Goal: Navigation & Orientation: Find specific page/section

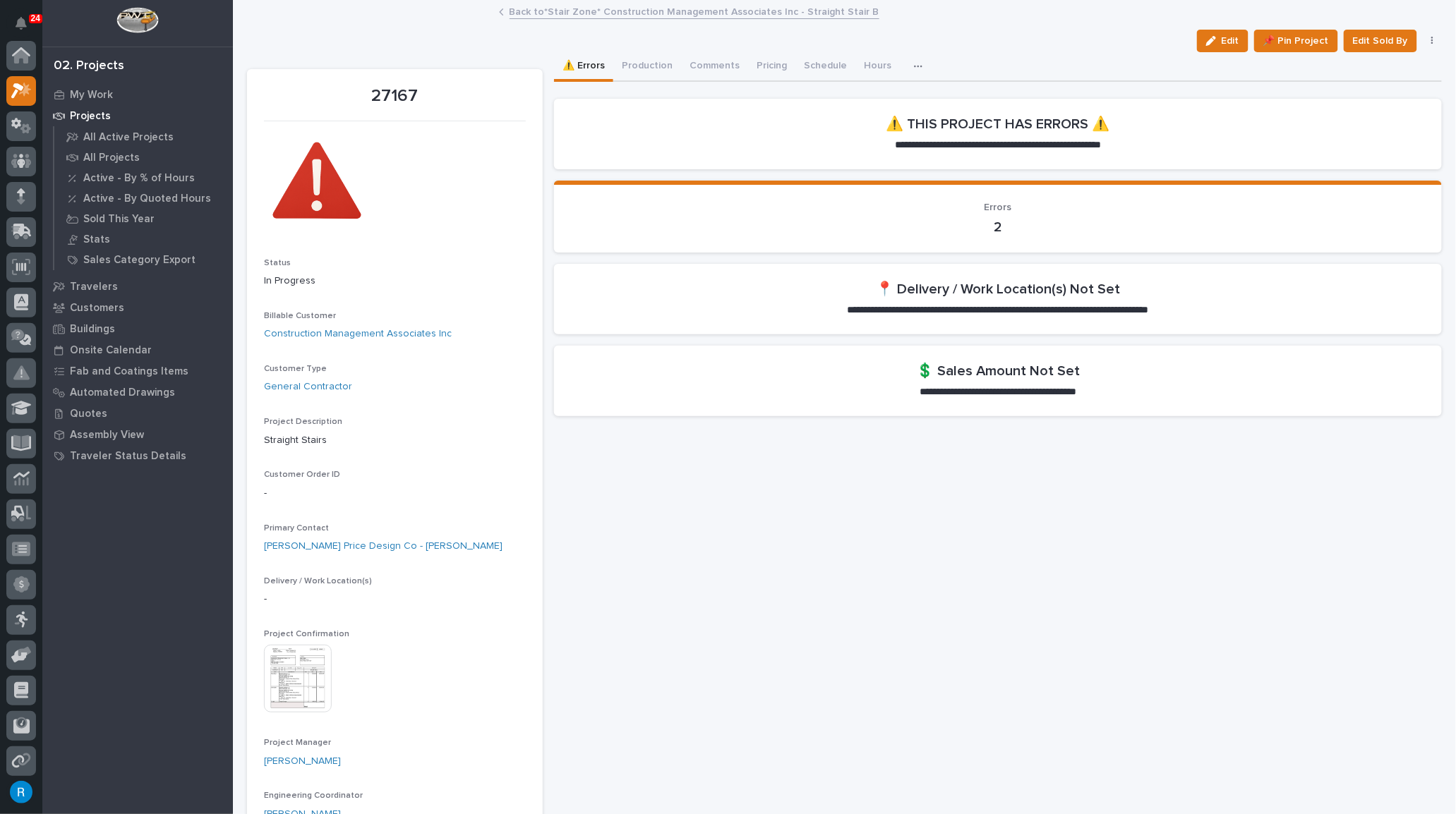
scroll to position [34, 0]
click at [632, 66] on button "Production" at bounding box center [647, 67] width 68 height 30
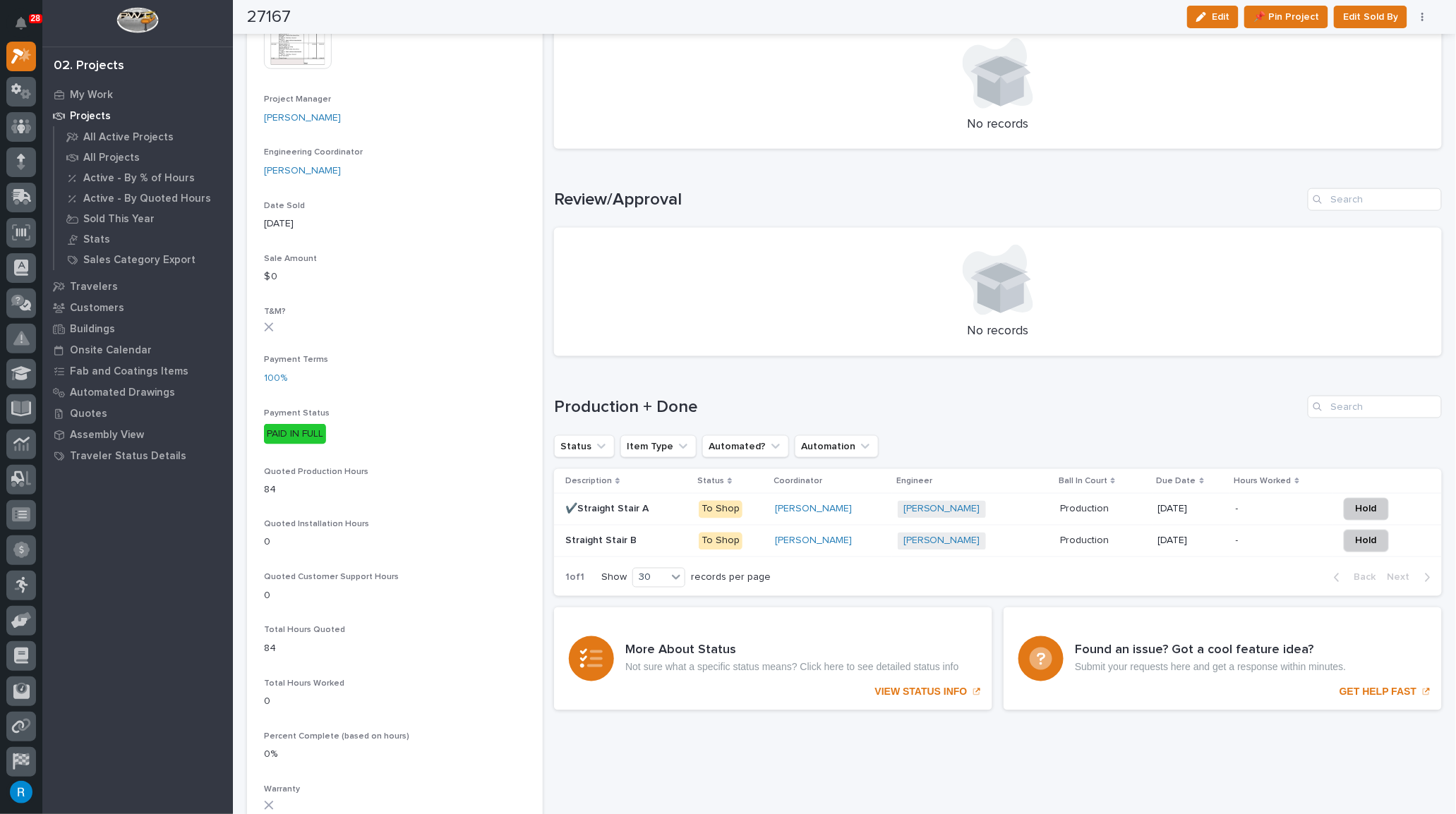
scroll to position [705, 0]
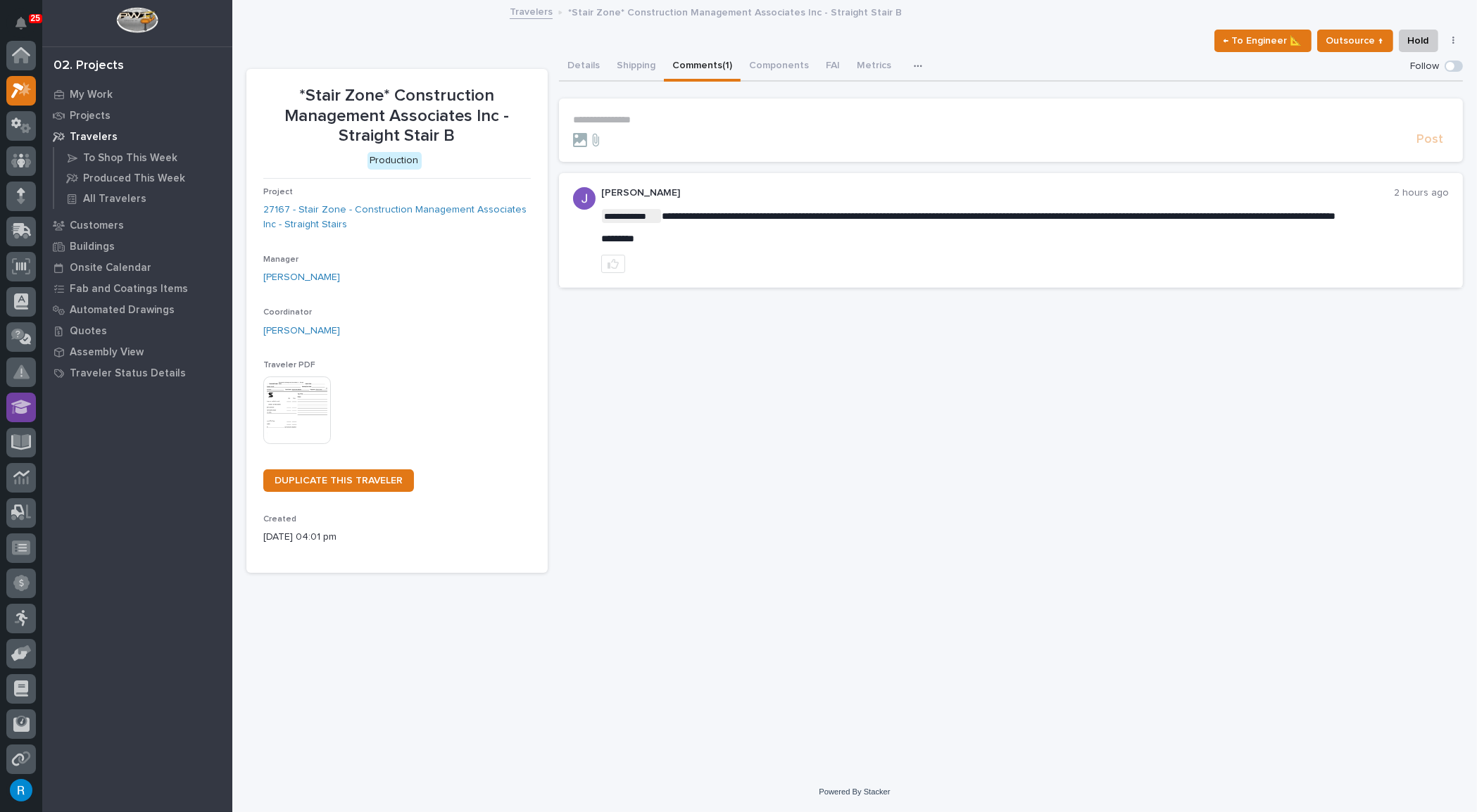
scroll to position [34, 0]
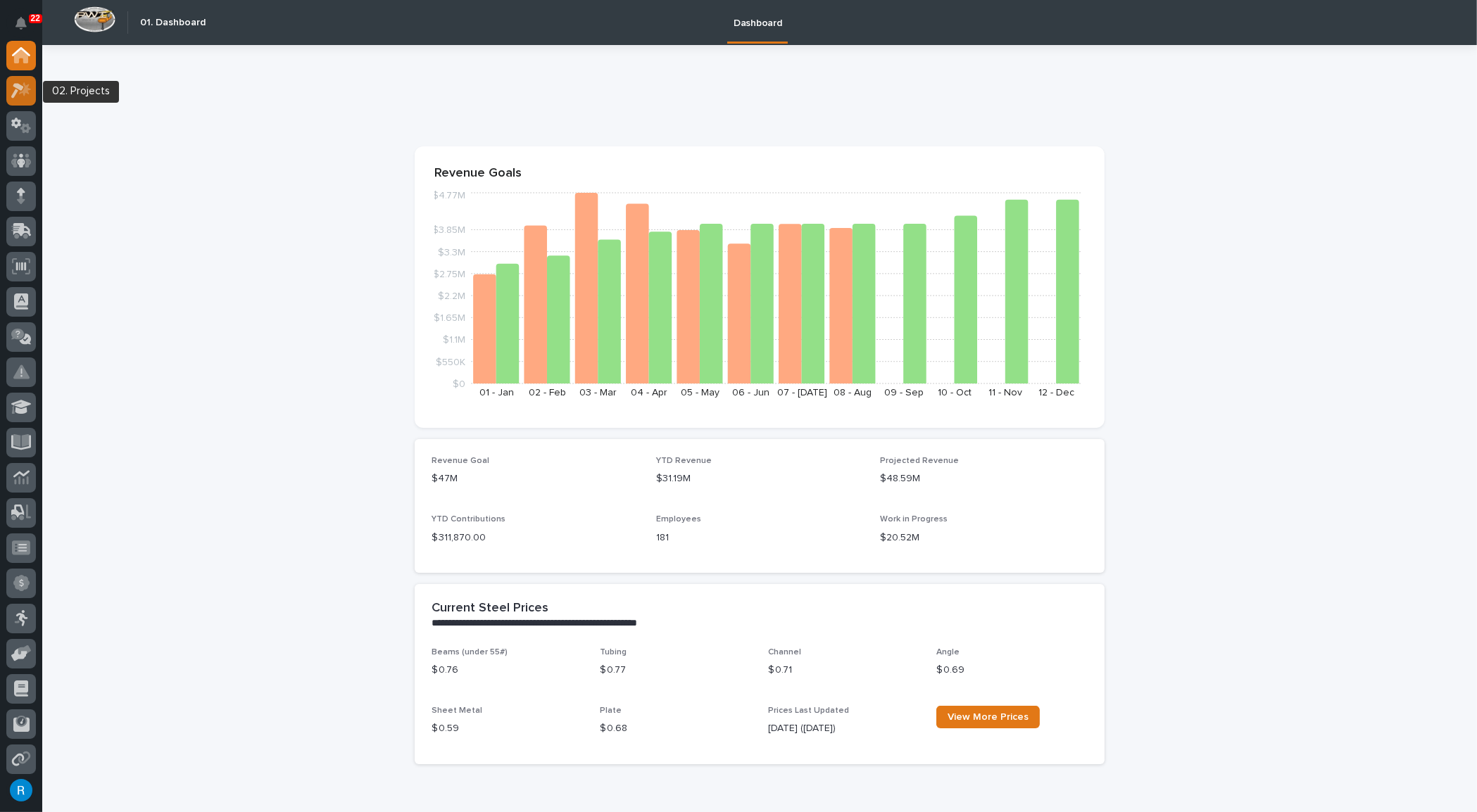
click at [15, 91] on icon at bounding box center [17, 90] width 12 height 15
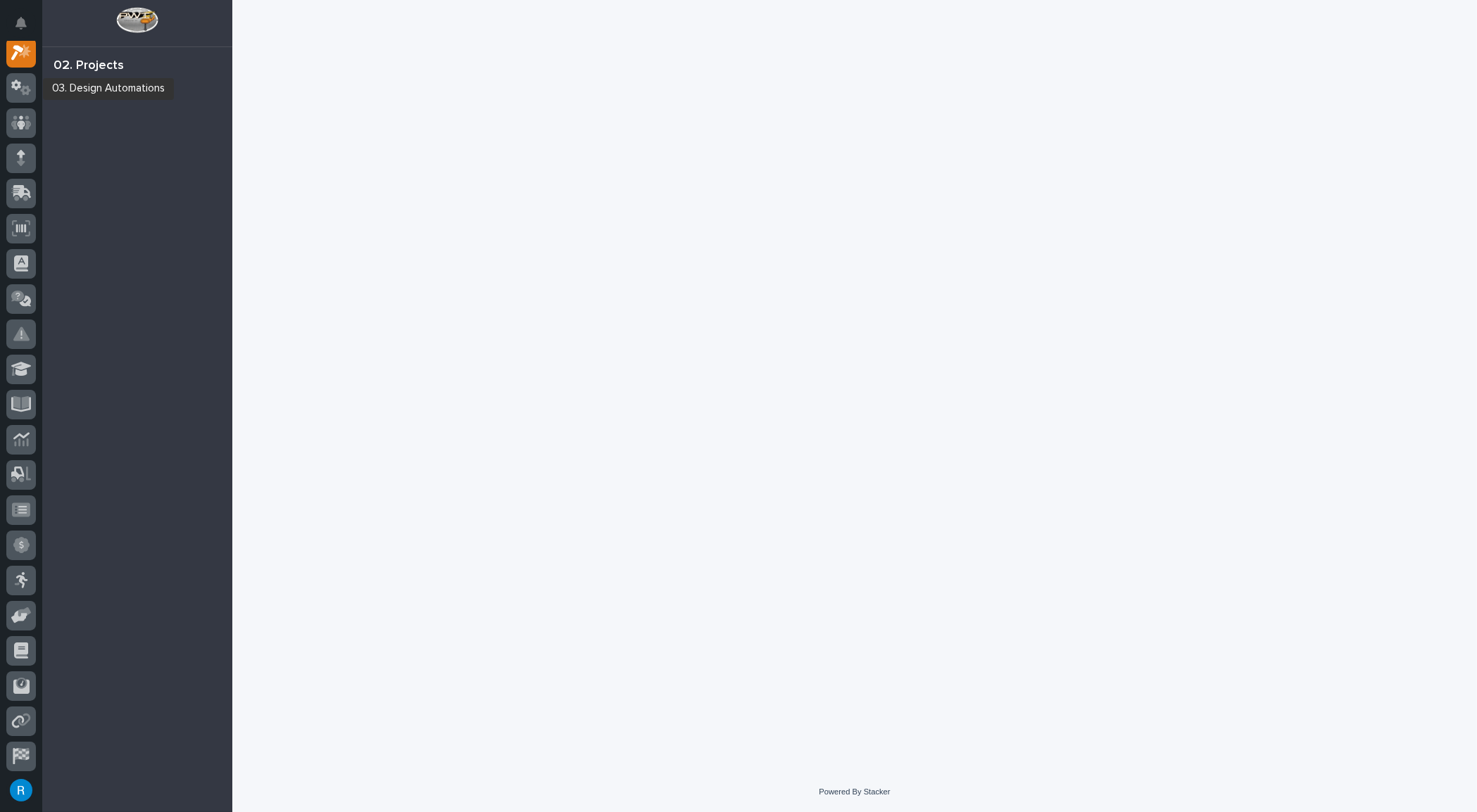
scroll to position [34, 0]
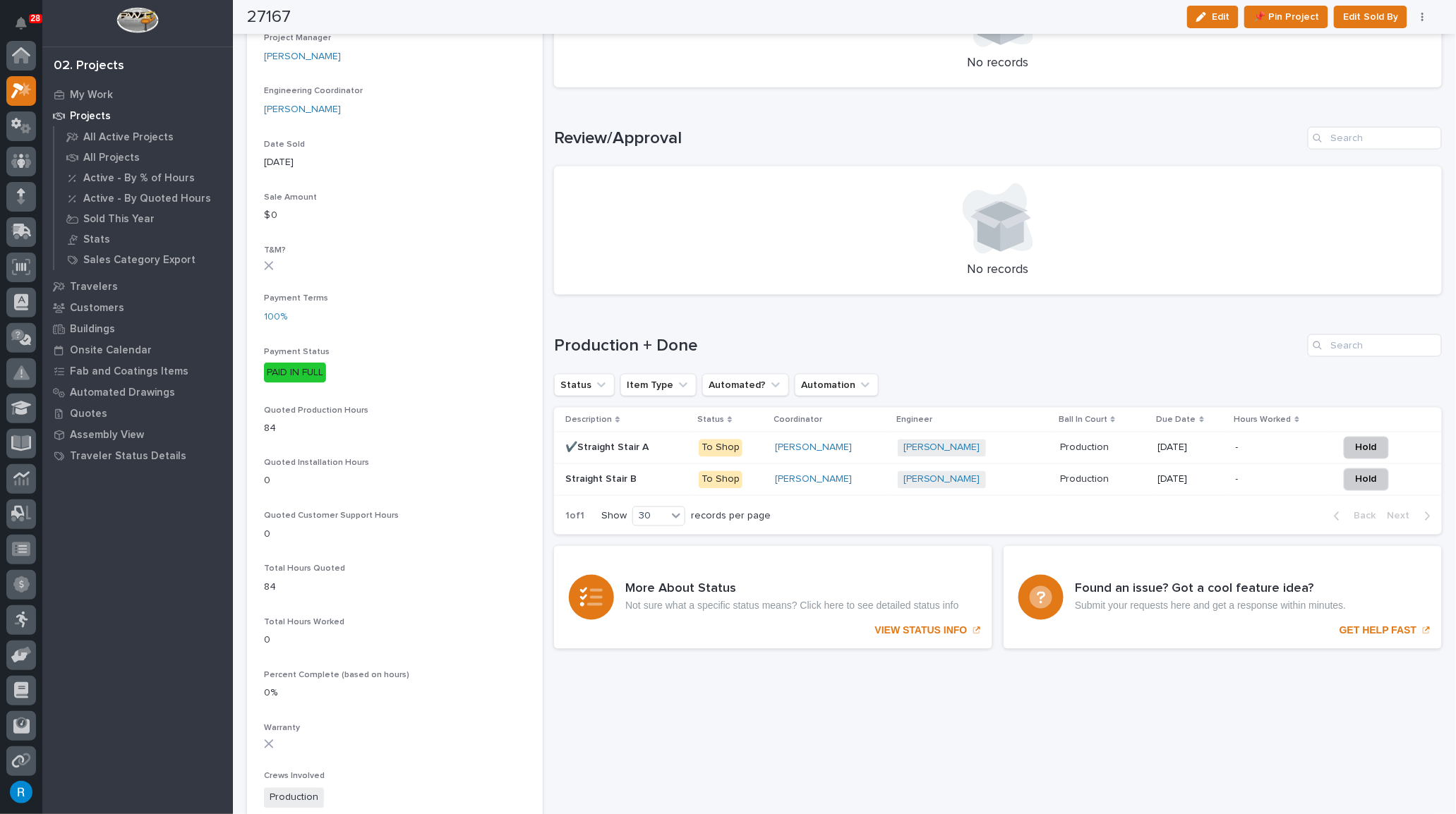
scroll to position [34, 0]
